Goal: Task Accomplishment & Management: Manage account settings

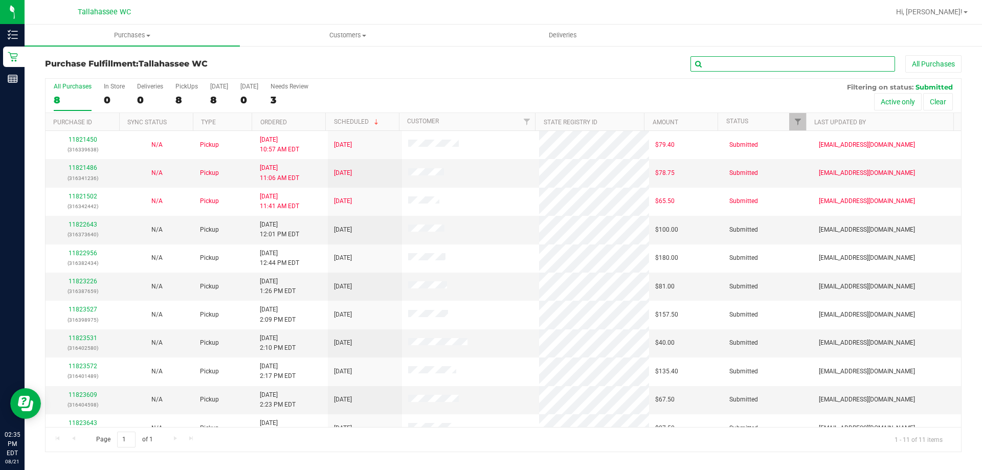
click at [764, 69] on input "text" at bounding box center [793, 63] width 205 height 15
type input "1734"
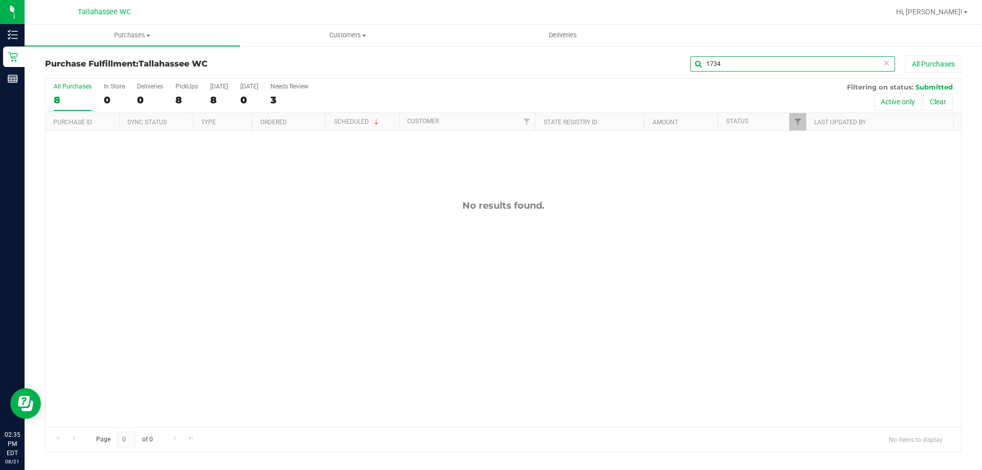
click at [761, 61] on input "1734" at bounding box center [793, 63] width 205 height 15
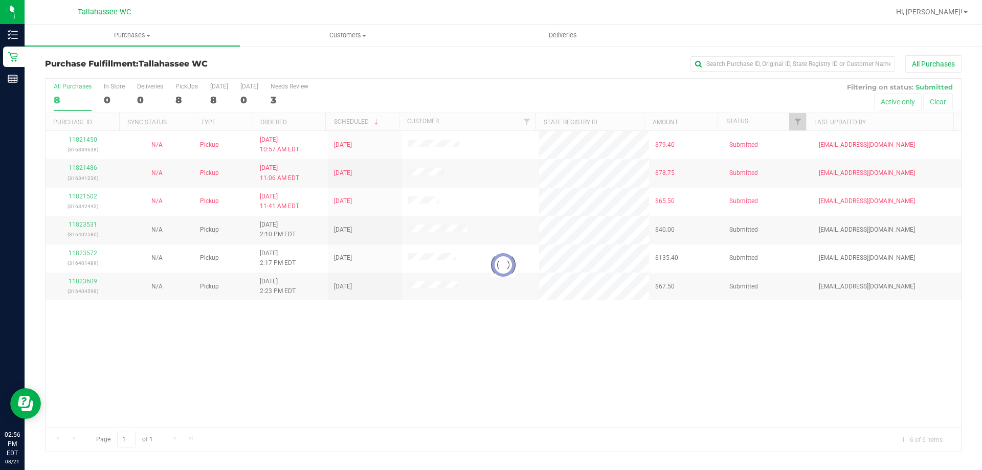
click at [967, 19] on div "Hi, [PERSON_NAME]!" at bounding box center [932, 12] width 80 height 18
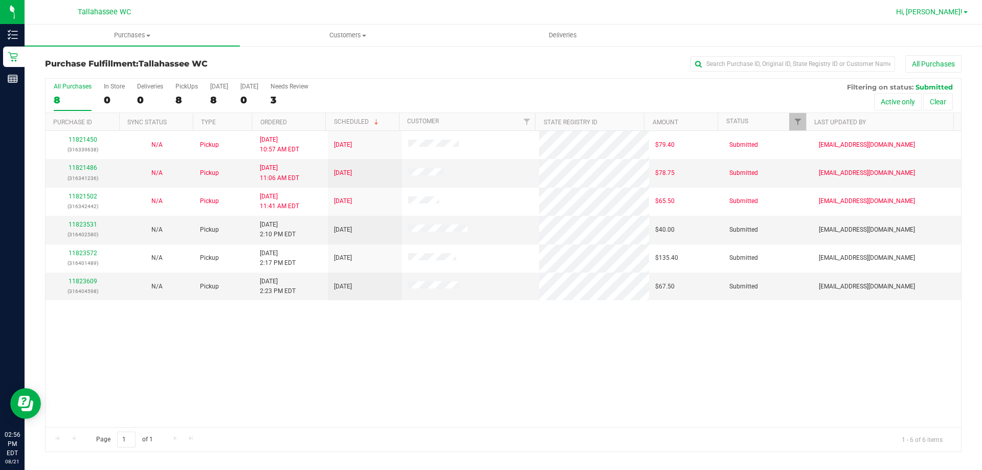
click at [965, 16] on link "Hi, [PERSON_NAME]!" at bounding box center [932, 12] width 80 height 11
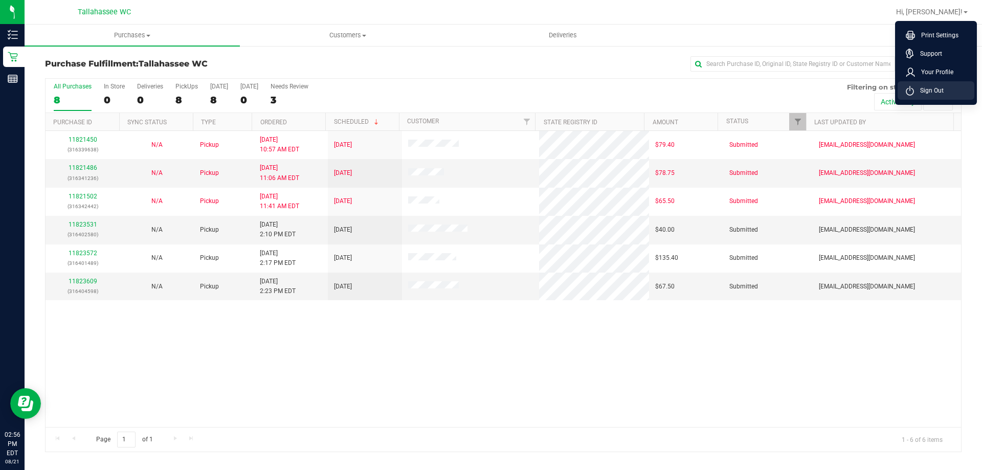
click at [915, 98] on li "Sign Out" at bounding box center [936, 90] width 77 height 18
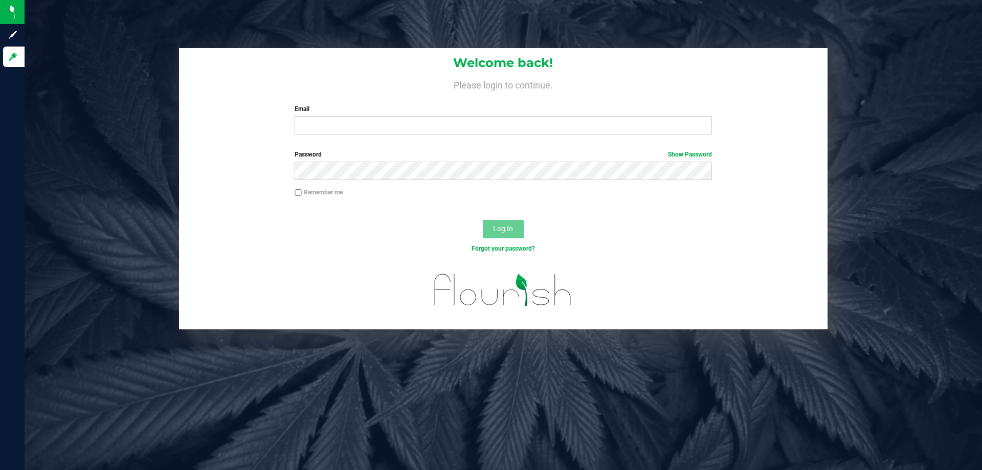
click at [491, 107] on label "Email" at bounding box center [503, 108] width 417 height 9
click at [491, 116] on input "Email" at bounding box center [503, 125] width 417 height 18
click at [486, 115] on div "Email Required Please format your email correctly." at bounding box center [503, 119] width 432 height 30
click at [482, 118] on input "Email" at bounding box center [503, 125] width 417 height 18
type input "[EMAIL_ADDRESS][DOMAIN_NAME]"
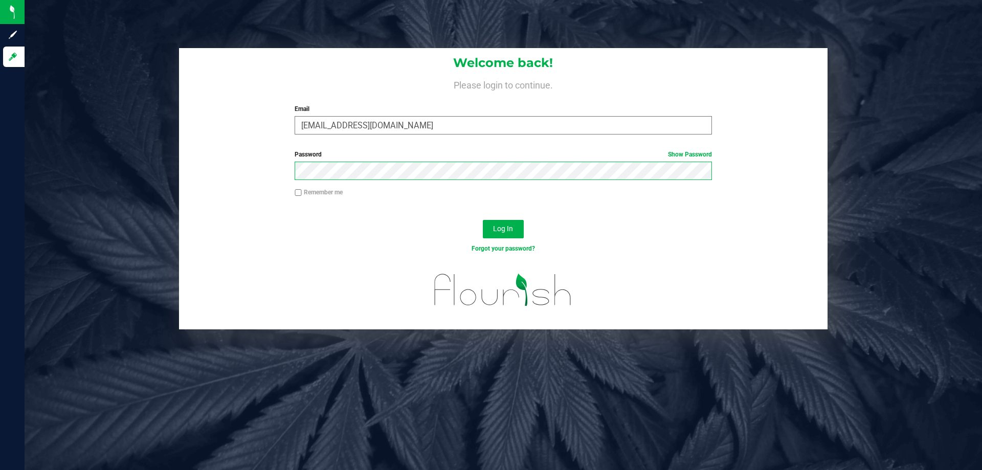
click at [483, 220] on button "Log In" at bounding box center [503, 229] width 41 height 18
